Goal: Task Accomplishment & Management: Manage account settings

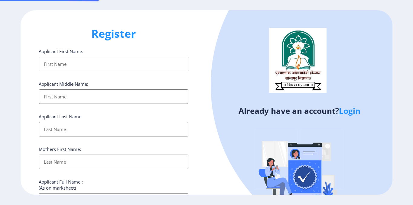
select select
click at [349, 109] on link "Login" at bounding box center [349, 110] width 21 height 11
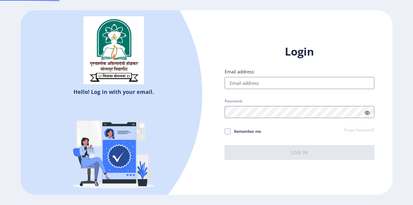
type input "[PERSON_NAME][EMAIL_ADDRESS][DOMAIN_NAME]"
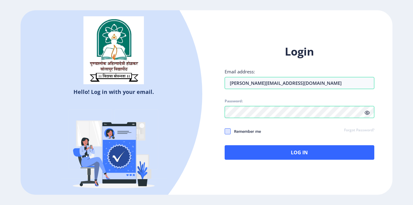
click at [229, 130] on span at bounding box center [227, 131] width 6 height 6
click at [225, 131] on input "Remember me" at bounding box center [224, 131] width 0 height 0
checkbox input "true"
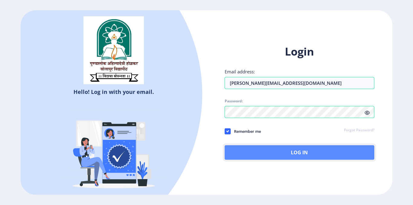
click at [270, 151] on button "Log In" at bounding box center [298, 152] width 149 height 14
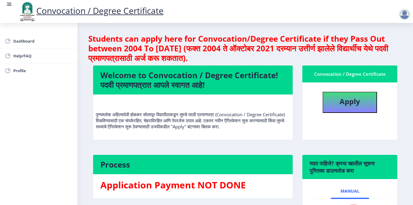
click at [286, 143] on div "Welcome to Convocation / Degree Certificate! पदवी प्रमाणपत्रात आपले स्वागत आहे!…" at bounding box center [192, 106] width 209 height 83
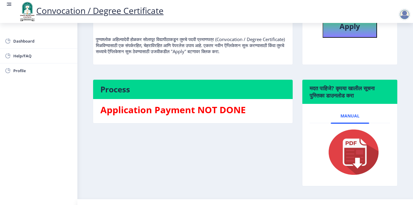
scroll to position [88, 0]
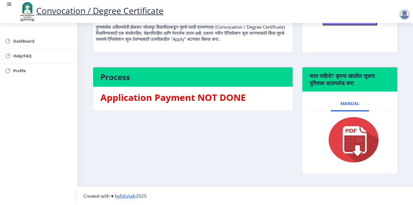
click at [357, 140] on img at bounding box center [349, 140] width 60 height 48
click at [349, 101] on span "Manual" at bounding box center [349, 103] width 19 height 5
